Goal: Transaction & Acquisition: Purchase product/service

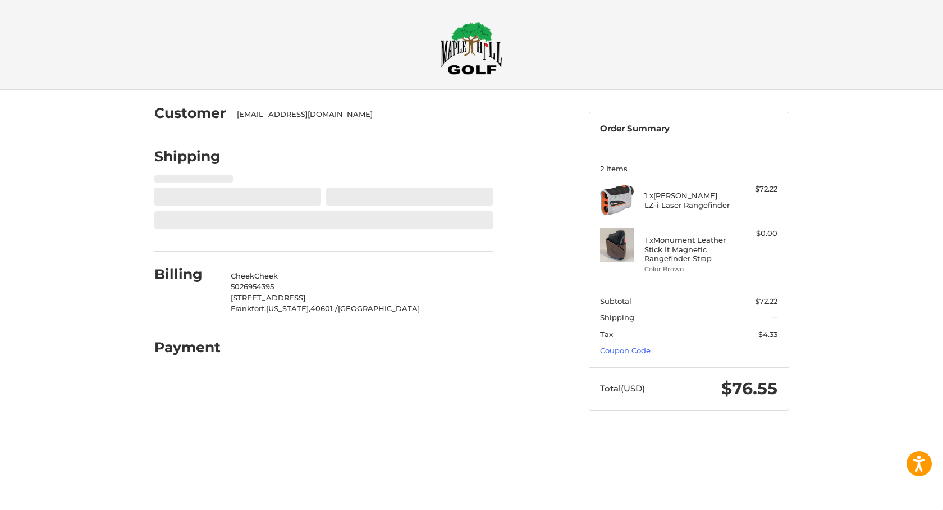
select select "**"
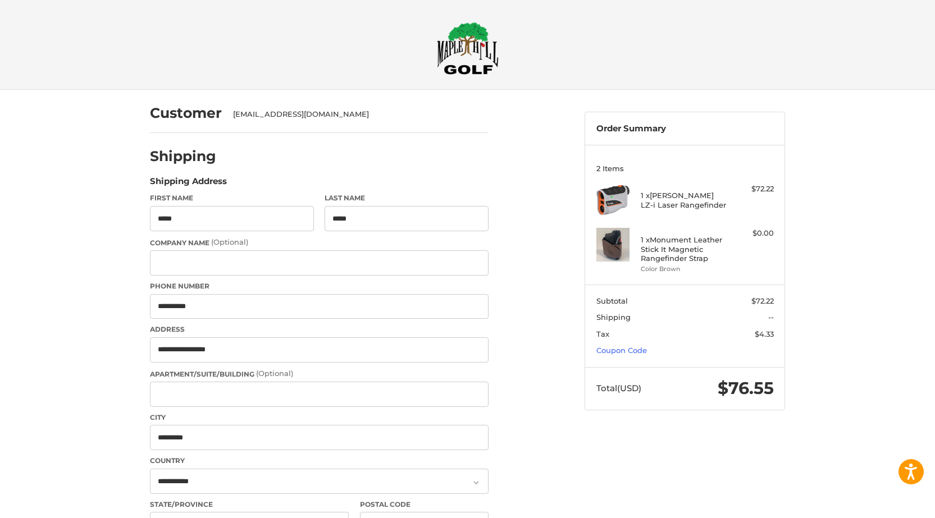
select select "**"
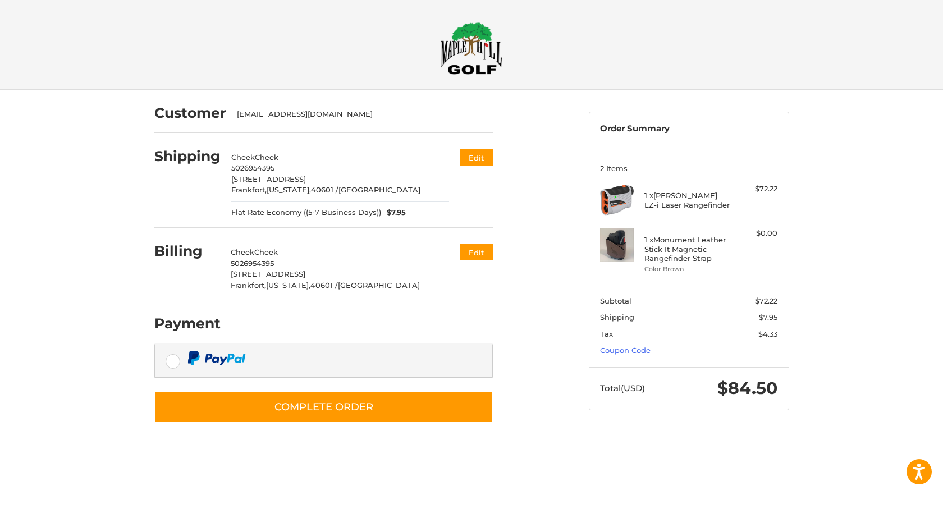
click at [0, 448] on div at bounding box center [0, 448] width 0 height 0
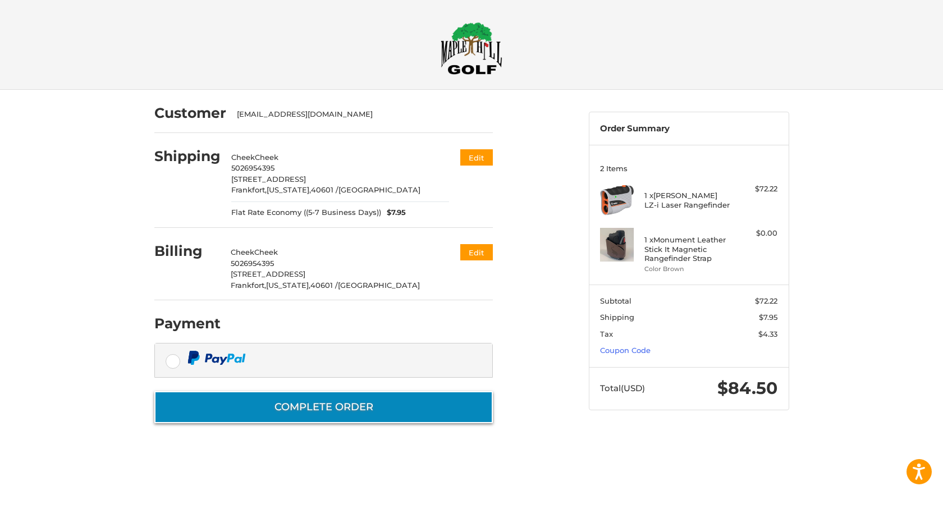
click at [430, 407] on button "Complete order" at bounding box center [323, 407] width 339 height 32
